Goal: Information Seeking & Learning: Learn about a topic

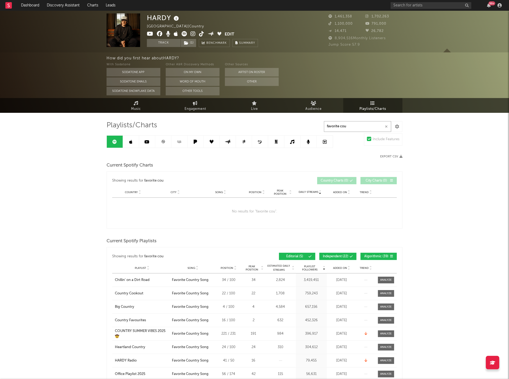
click at [388, 125] on input "favorite cou" at bounding box center [357, 126] width 67 height 11
click at [384, 125] on button "button" at bounding box center [386, 126] width 4 height 5
select select "1w"
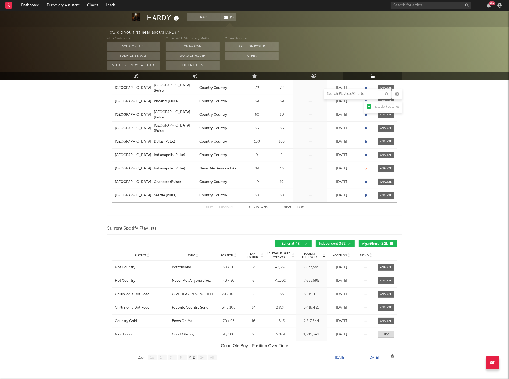
scroll to position [179, 0]
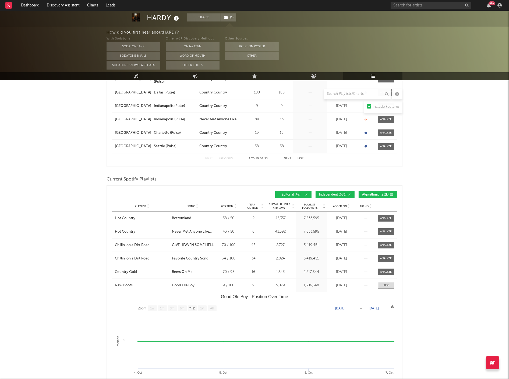
click at [374, 198] on button "Algorithmic ( 2.2k )" at bounding box center [377, 194] width 38 height 7
click at [356, 196] on div "Editorial ( 49 ) Independent ( 683 ) Algorithmic ( 2.2k )" at bounding box center [325, 194] width 142 height 7
click at [345, 197] on button "Independent ( 683 )" at bounding box center [334, 194] width 39 height 7
click at [346, 207] on span "Added On" at bounding box center [340, 206] width 14 height 3
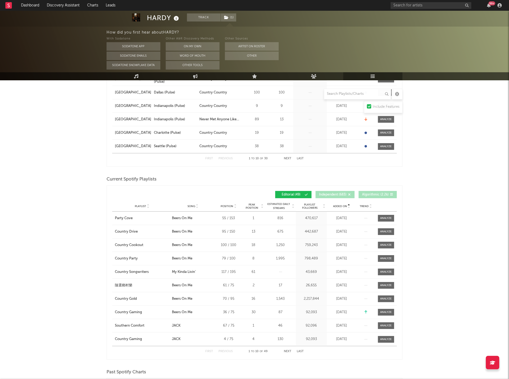
click at [345, 206] on span "Added On" at bounding box center [340, 206] width 14 height 3
select select "1w"
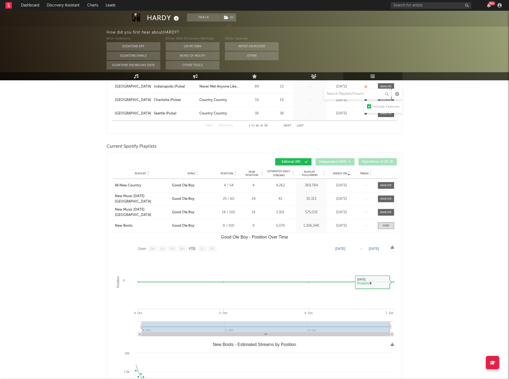
scroll to position [209, 0]
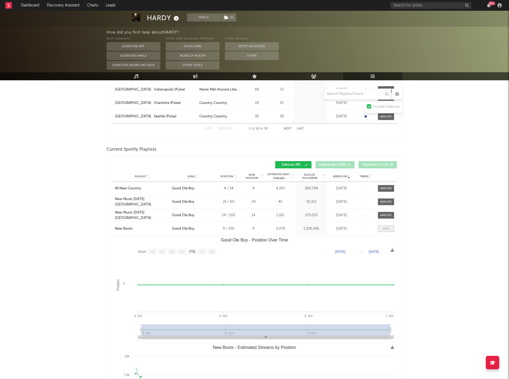
click at [389, 228] on div at bounding box center [386, 229] width 6 height 4
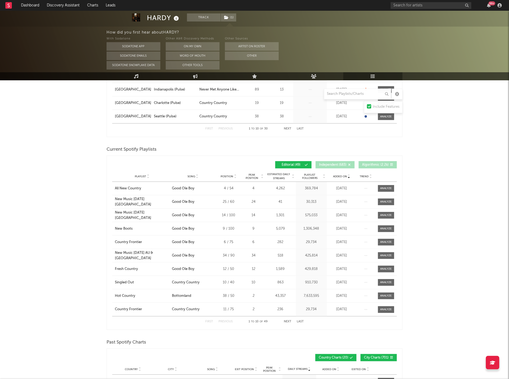
click at [311, 176] on span "Playlist Followers" at bounding box center [309, 176] width 25 height 6
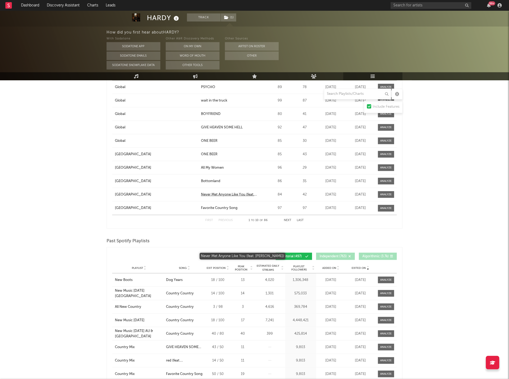
scroll to position [746, 0]
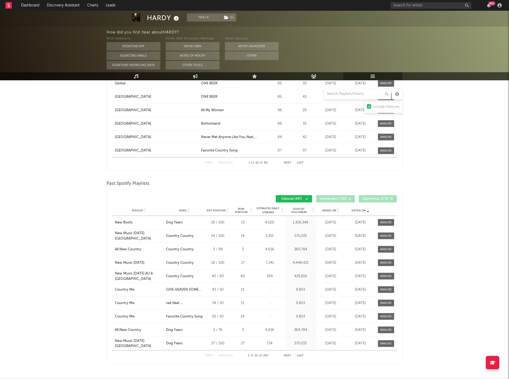
click at [334, 210] on span "Added On" at bounding box center [329, 210] width 14 height 3
click at [333, 210] on span "Added On" at bounding box center [329, 210] width 14 height 3
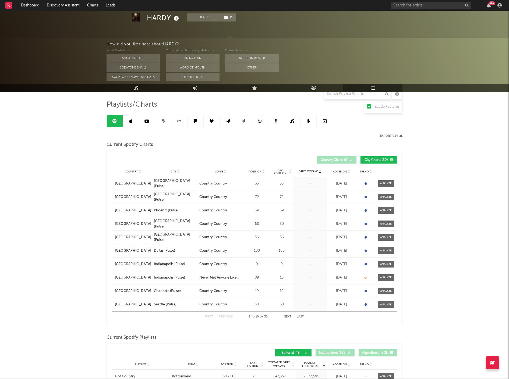
scroll to position [0, 0]
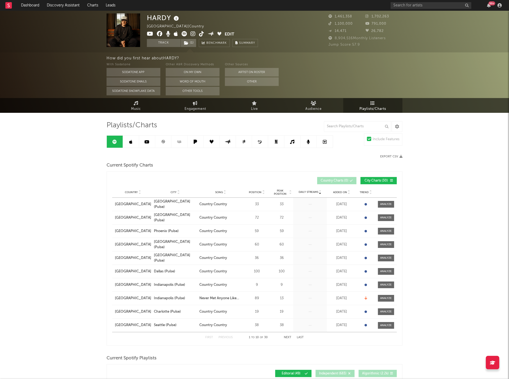
click at [133, 141] on link at bounding box center [131, 142] width 16 height 12
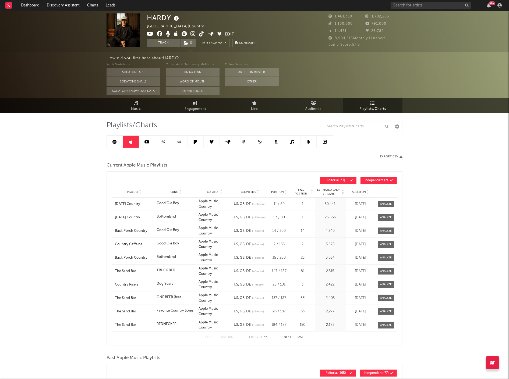
click at [362, 192] on span "Added On" at bounding box center [359, 192] width 14 height 3
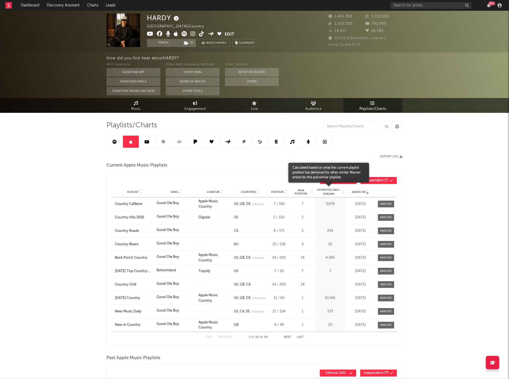
click at [334, 191] on span "Estimated Daily Streams" at bounding box center [328, 192] width 25 height 8
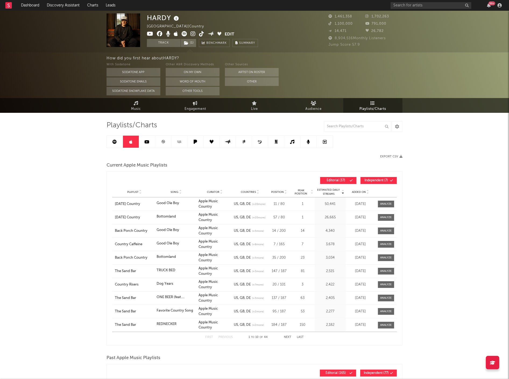
drag, startPoint x: 383, startPoint y: 202, endPoint x: 375, endPoint y: 198, distance: 8.8
click at [383, 202] on span at bounding box center [386, 204] width 16 height 7
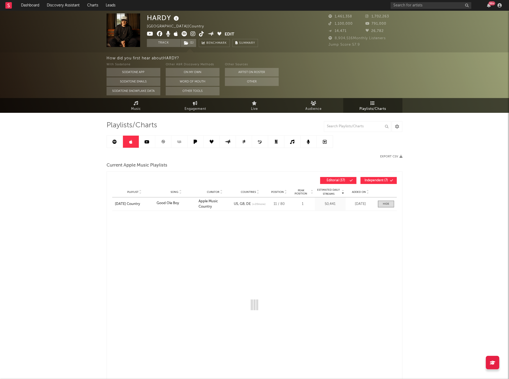
select select "1w"
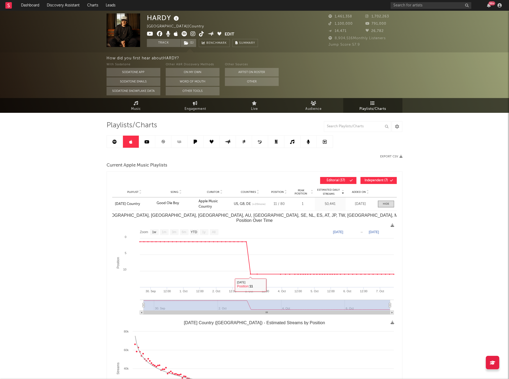
drag, startPoint x: 388, startPoint y: 205, endPoint x: 373, endPoint y: 203, distance: 14.6
click at [388, 205] on div at bounding box center [386, 204] width 6 height 4
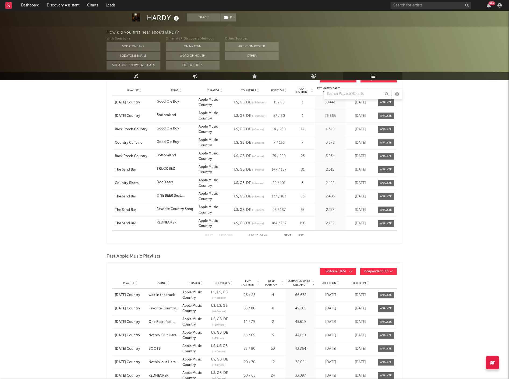
scroll to position [179, 0]
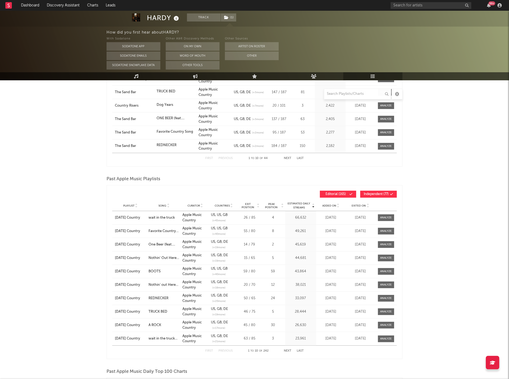
click at [359, 207] on span "Exited On" at bounding box center [359, 205] width 14 height 3
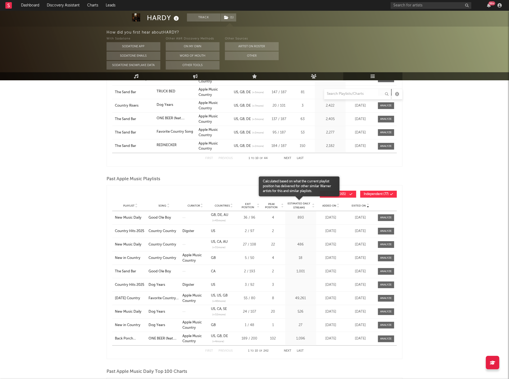
click at [302, 202] on span "Estimated Daily Streams" at bounding box center [298, 206] width 25 height 8
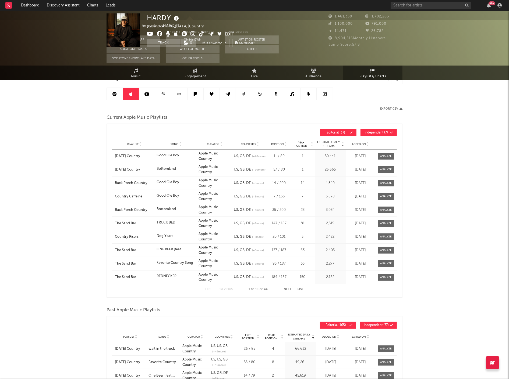
scroll to position [0, 0]
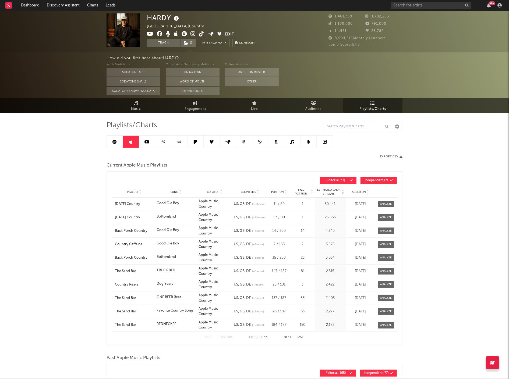
click at [163, 142] on icon at bounding box center [163, 142] width 4 height 4
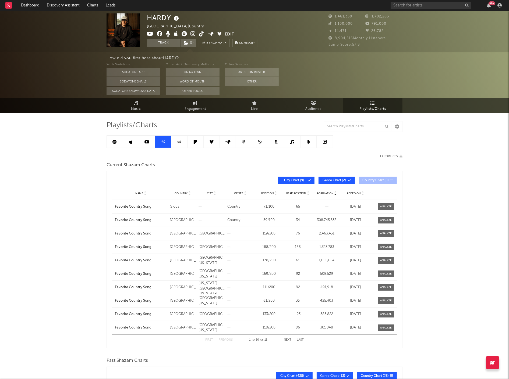
click at [185, 144] on link at bounding box center [179, 142] width 16 height 12
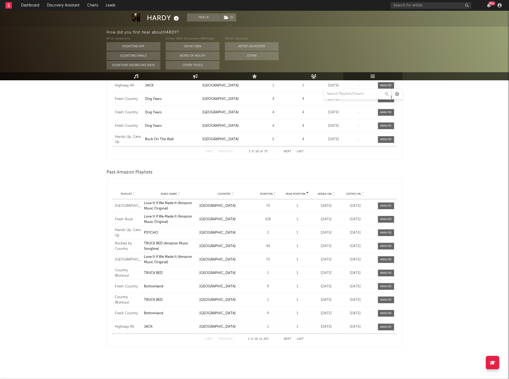
scroll to position [181, 0]
click at [361, 194] on icon at bounding box center [362, 195] width 3 height 2
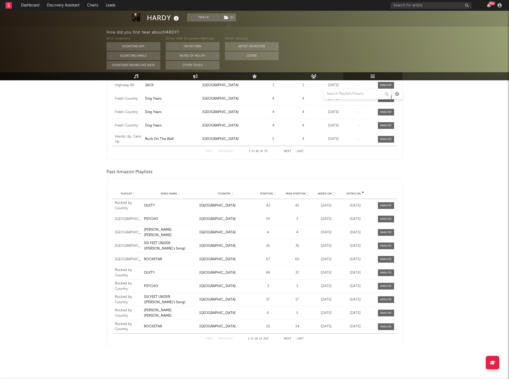
click at [361, 194] on icon at bounding box center [362, 195] width 3 height 2
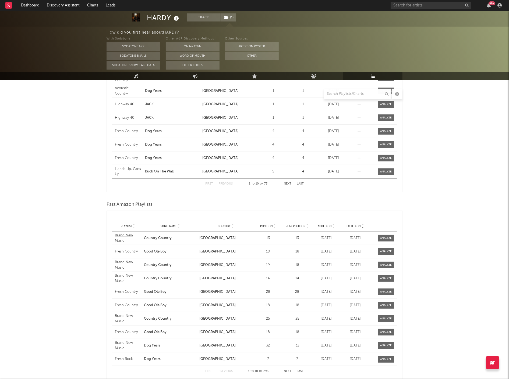
scroll to position [61, 0]
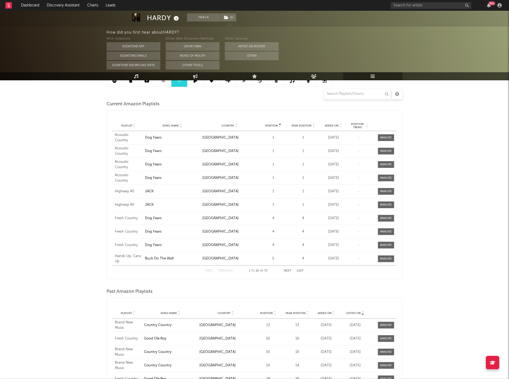
click at [333, 125] on span "Added On" at bounding box center [331, 125] width 14 height 3
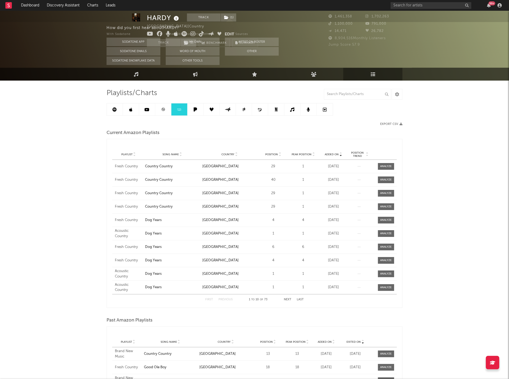
scroll to position [0, 0]
